Goal: Transaction & Acquisition: Purchase product/service

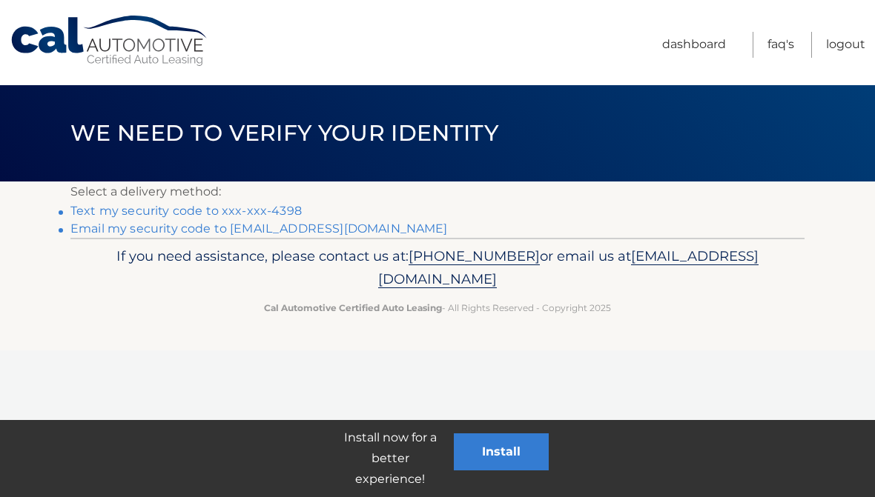
click at [261, 212] on link "Text my security code to xxx-xxx-4398" at bounding box center [185, 211] width 231 height 14
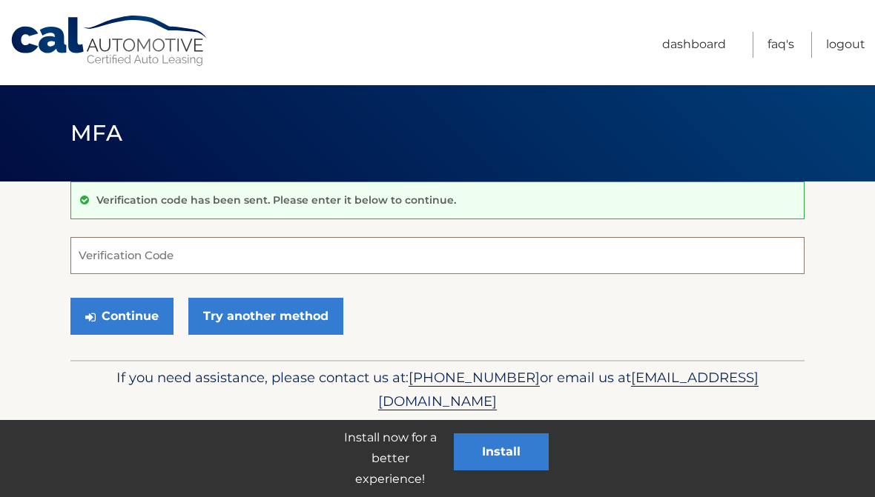
click at [94, 249] on input "Verification Code" at bounding box center [437, 255] width 734 height 37
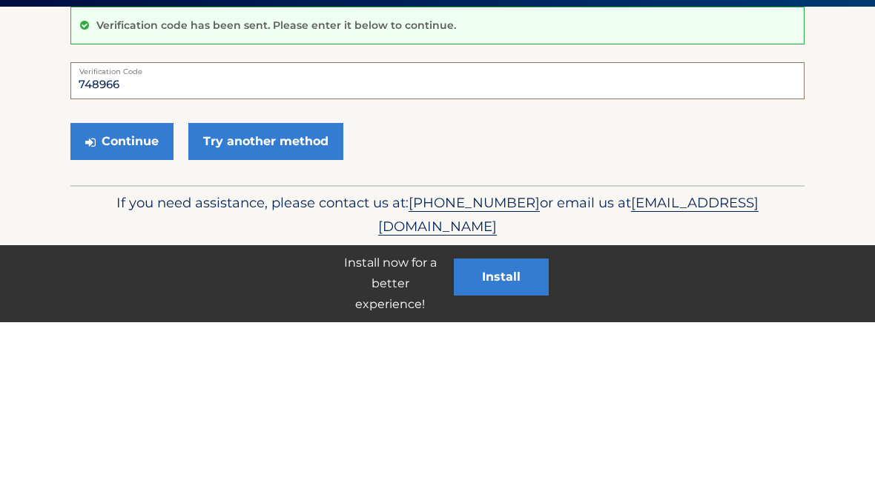
type input "748966"
click at [134, 298] on button "Continue" at bounding box center [121, 316] width 103 height 37
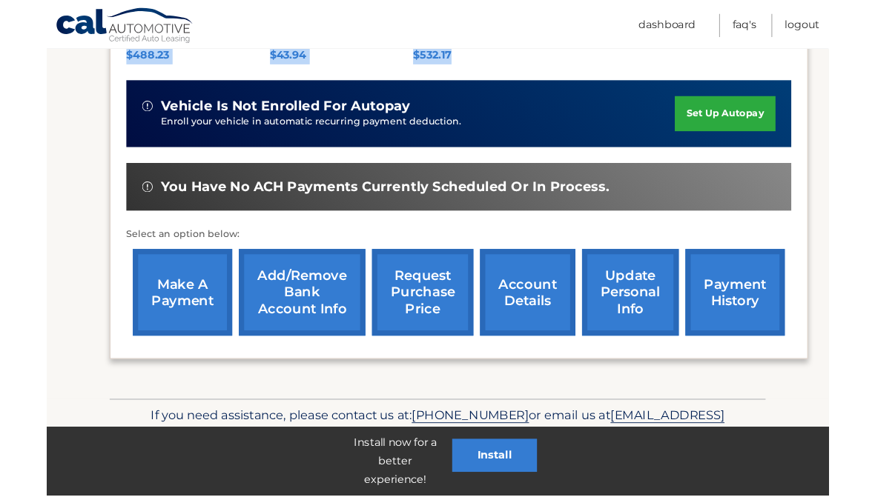
scroll to position [397, 0]
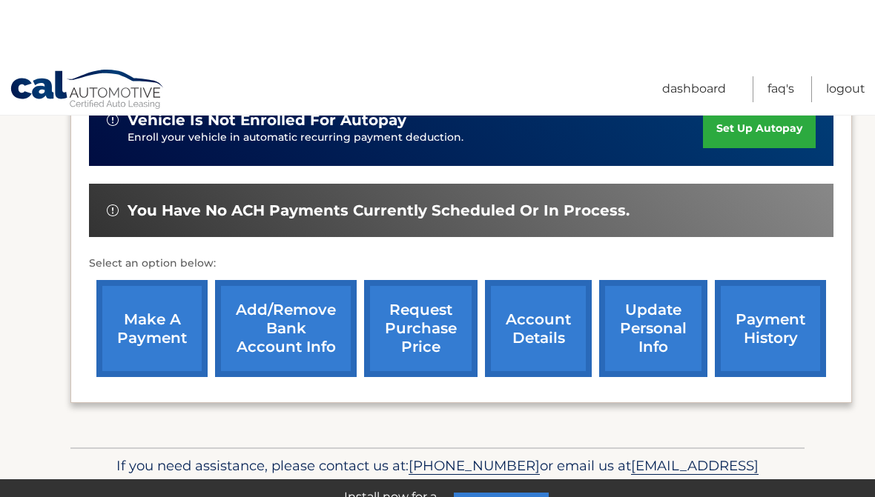
click at [159, 249] on div "Monthly Payment $488.23 Monthly sales Tax $43.94 Total Monthly Payment $532.17 …" at bounding box center [461, 143] width 744 height 365
click at [147, 313] on link "make a payment" at bounding box center [151, 269] width 111 height 97
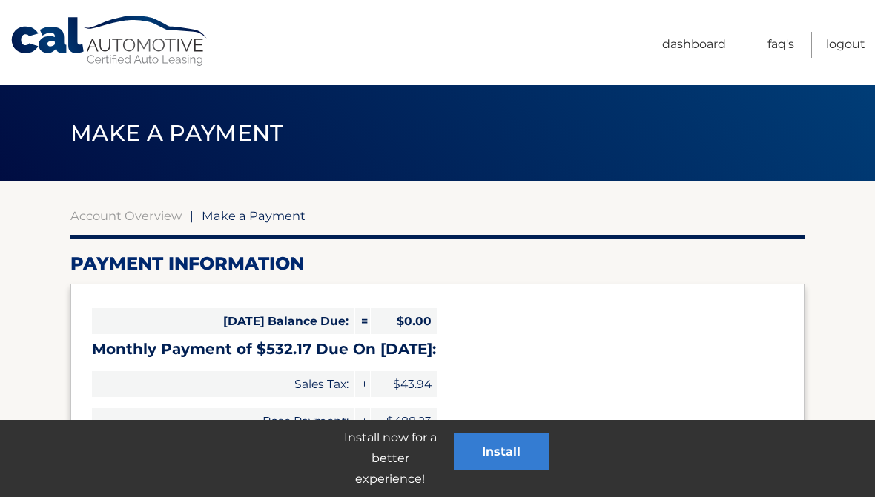
select select "MzkyMzJjMGMtY2E4YS00NzI2LWJhZjEtNGZjNzgyZWM1YzZm"
click at [706, 54] on link "Dashboard" at bounding box center [694, 45] width 64 height 26
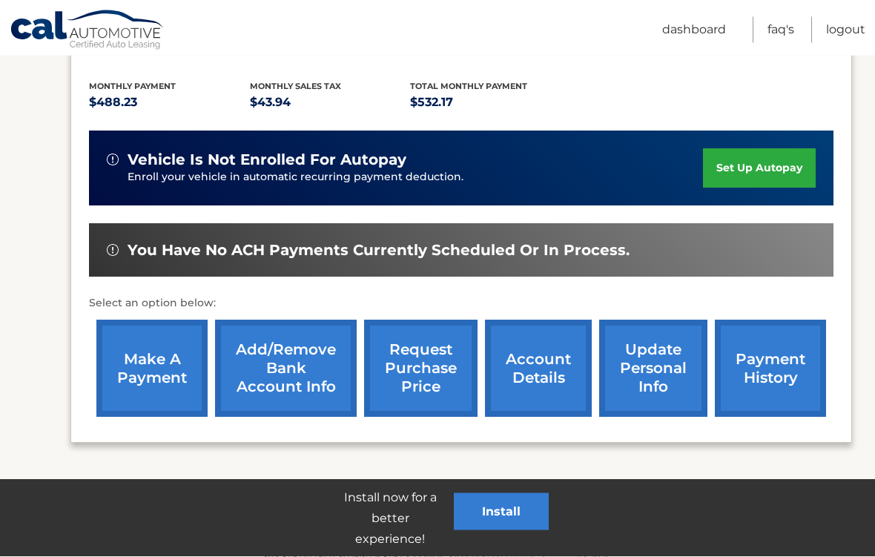
scroll to position [299, 0]
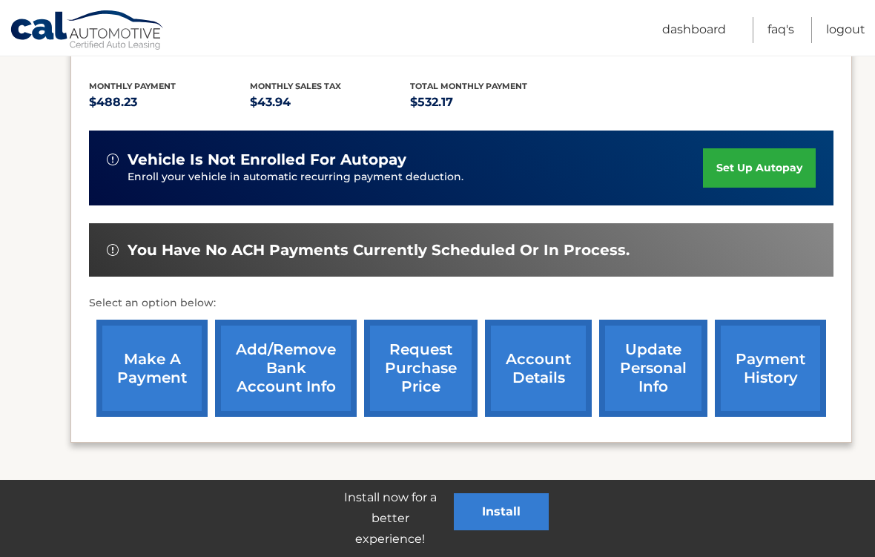
click at [775, 351] on link "payment history" at bounding box center [769, 367] width 111 height 97
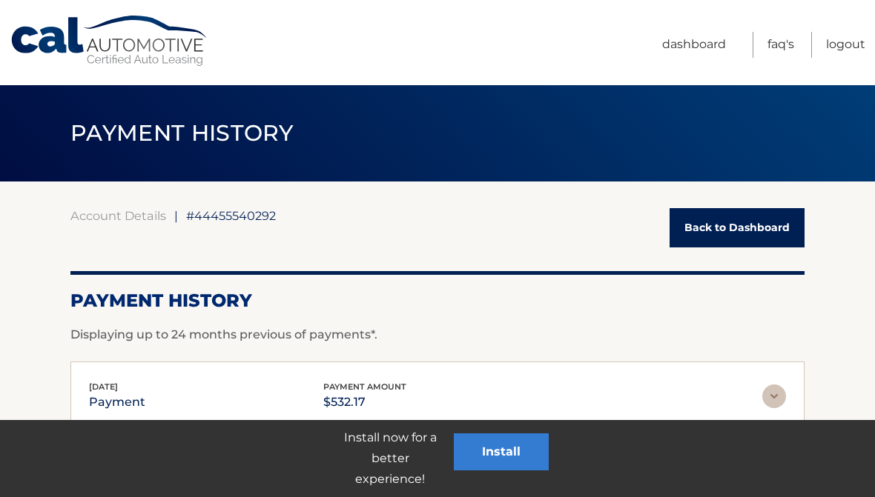
click at [730, 228] on link "Back to Dashboard" at bounding box center [736, 227] width 135 height 39
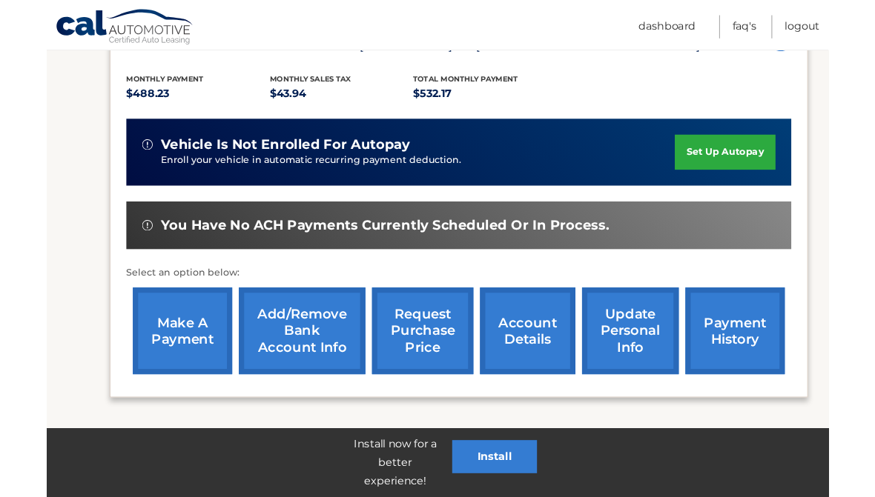
scroll to position [338, 0]
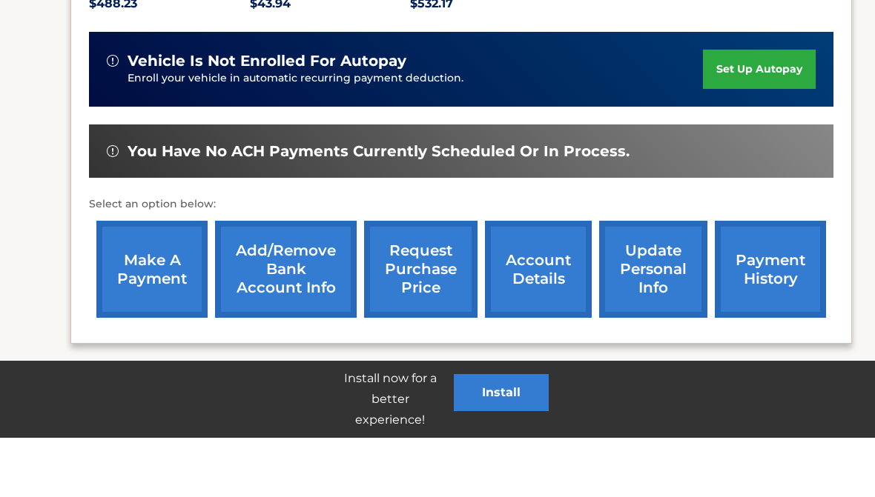
click at [647, 292] on link "update personal info" at bounding box center [653, 328] width 108 height 97
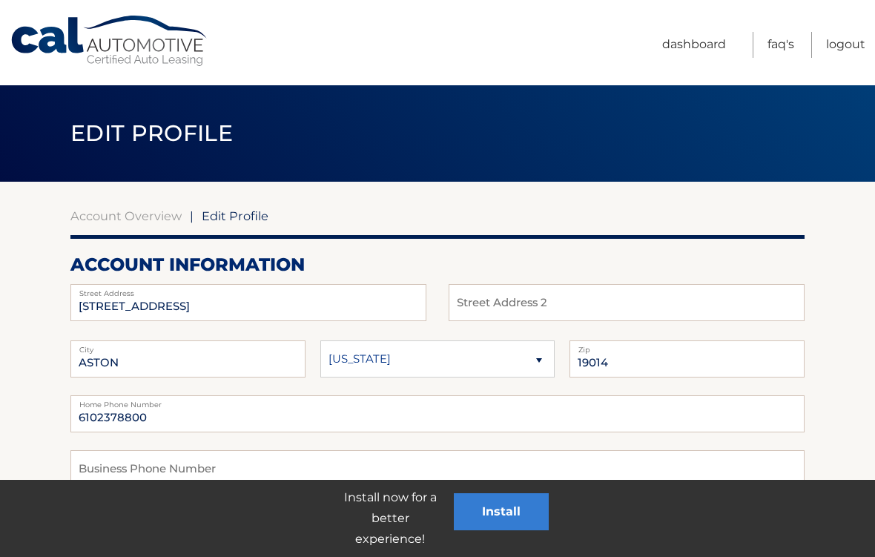
click at [82, 210] on link "Account Overview" at bounding box center [125, 215] width 111 height 15
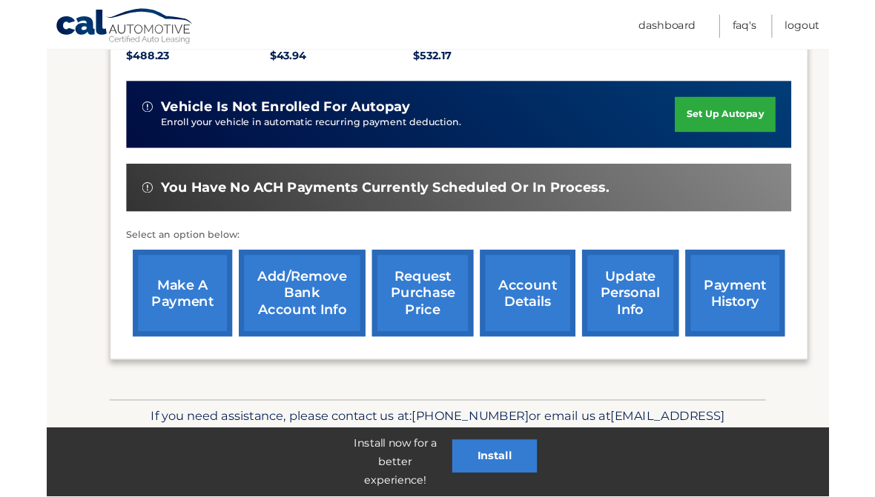
scroll to position [397, 0]
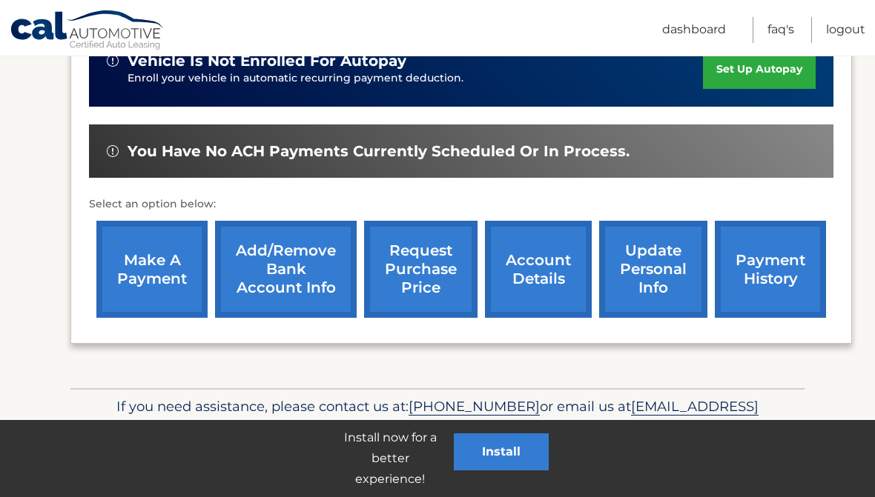
click at [138, 273] on link "make a payment" at bounding box center [151, 269] width 111 height 97
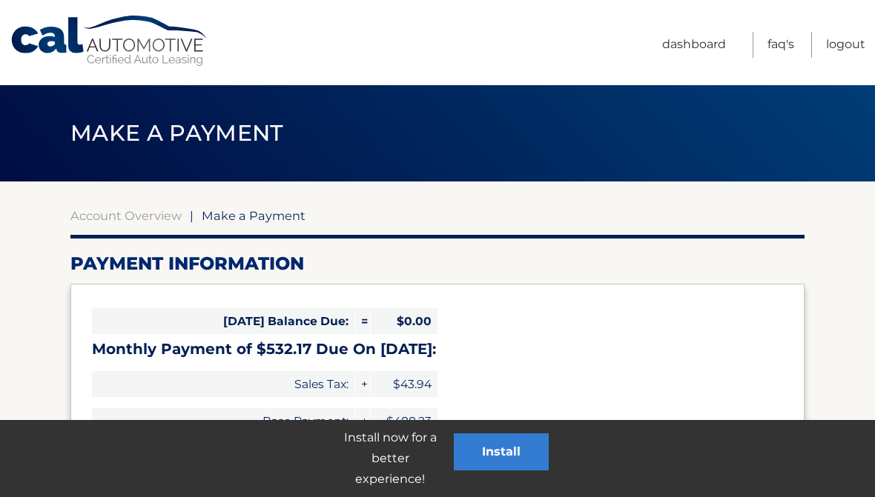
select select "MzkyMzJjMGMtY2E4YS00NzI2LWJhZjEtNGZjNzgyZWM1YzZm"
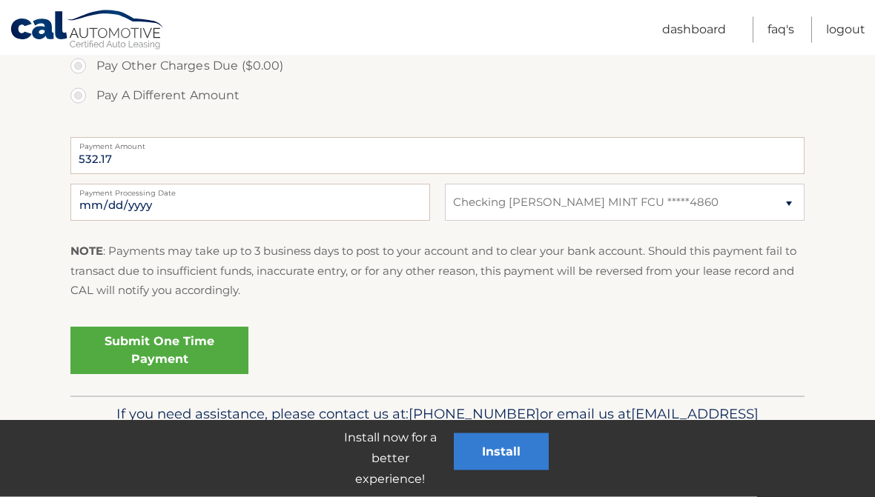
scroll to position [551, 0]
click at [205, 348] on link "Submit One Time Payment" at bounding box center [159, 350] width 178 height 47
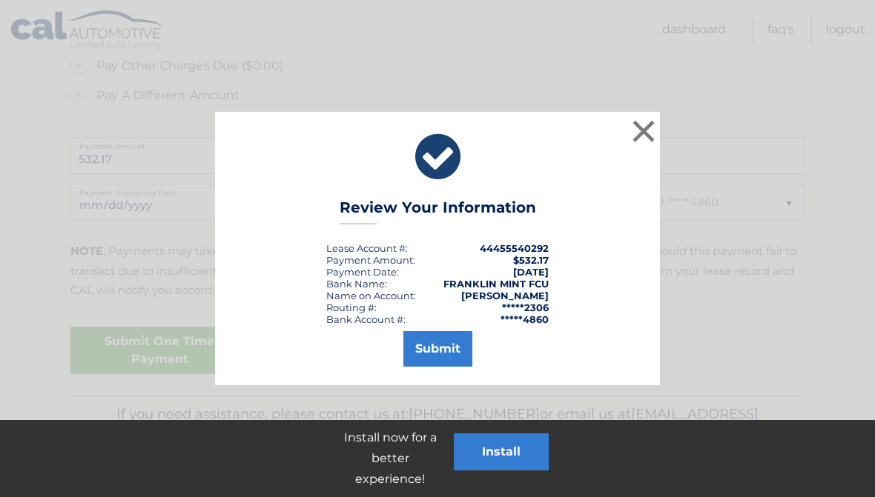
click at [451, 357] on button "Submit" at bounding box center [437, 349] width 69 height 36
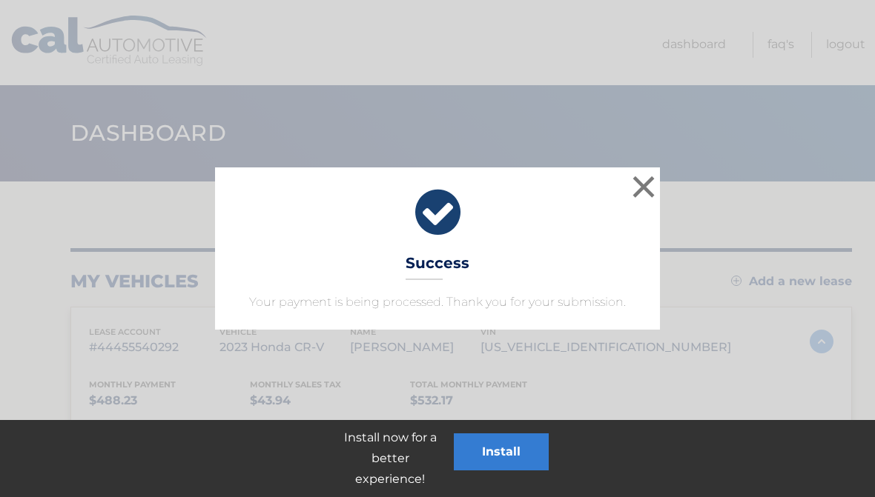
click at [643, 190] on button "×" at bounding box center [644, 187] width 30 height 30
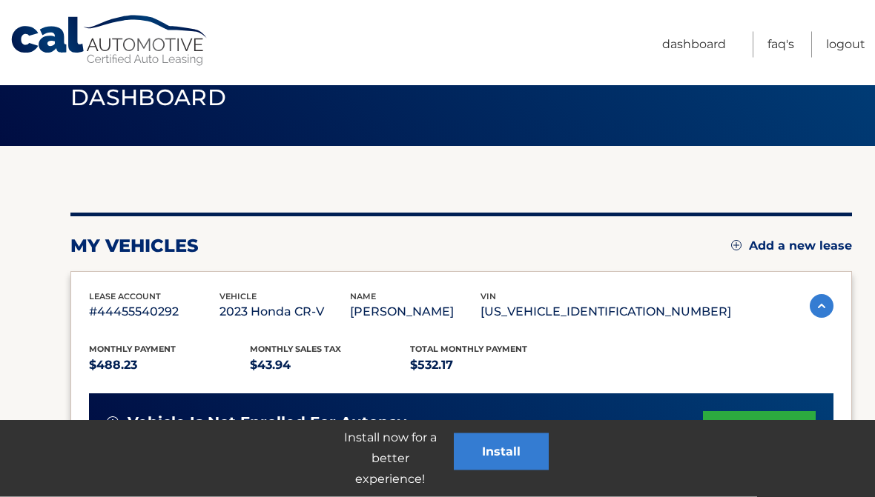
scroll to position [26, 0]
